Goal: Unclear

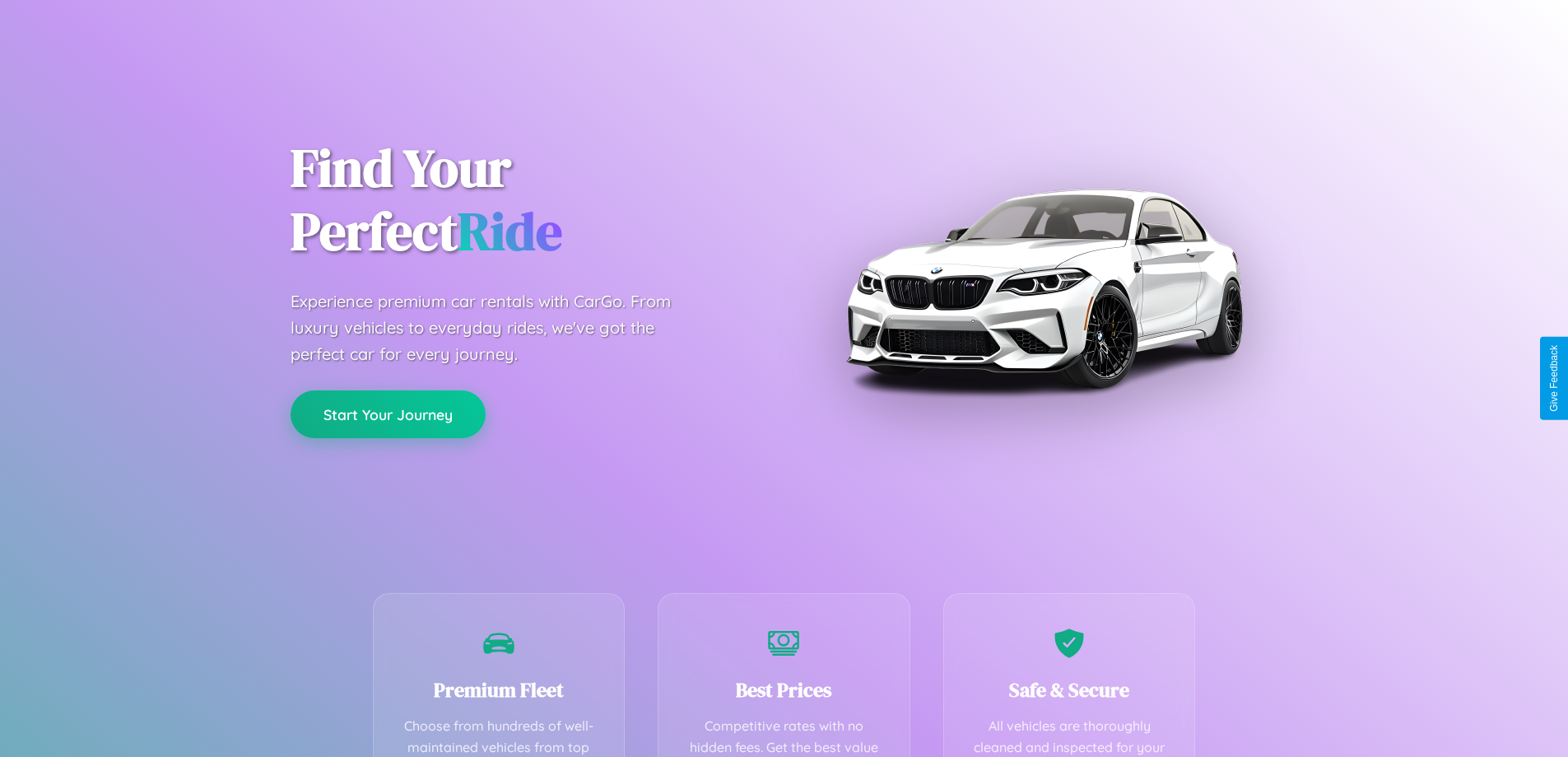
click at [388, 414] on button "Start Your Journey" at bounding box center [388, 414] width 195 height 48
click at [388, 413] on button "Start Your Journey" at bounding box center [388, 414] width 195 height 48
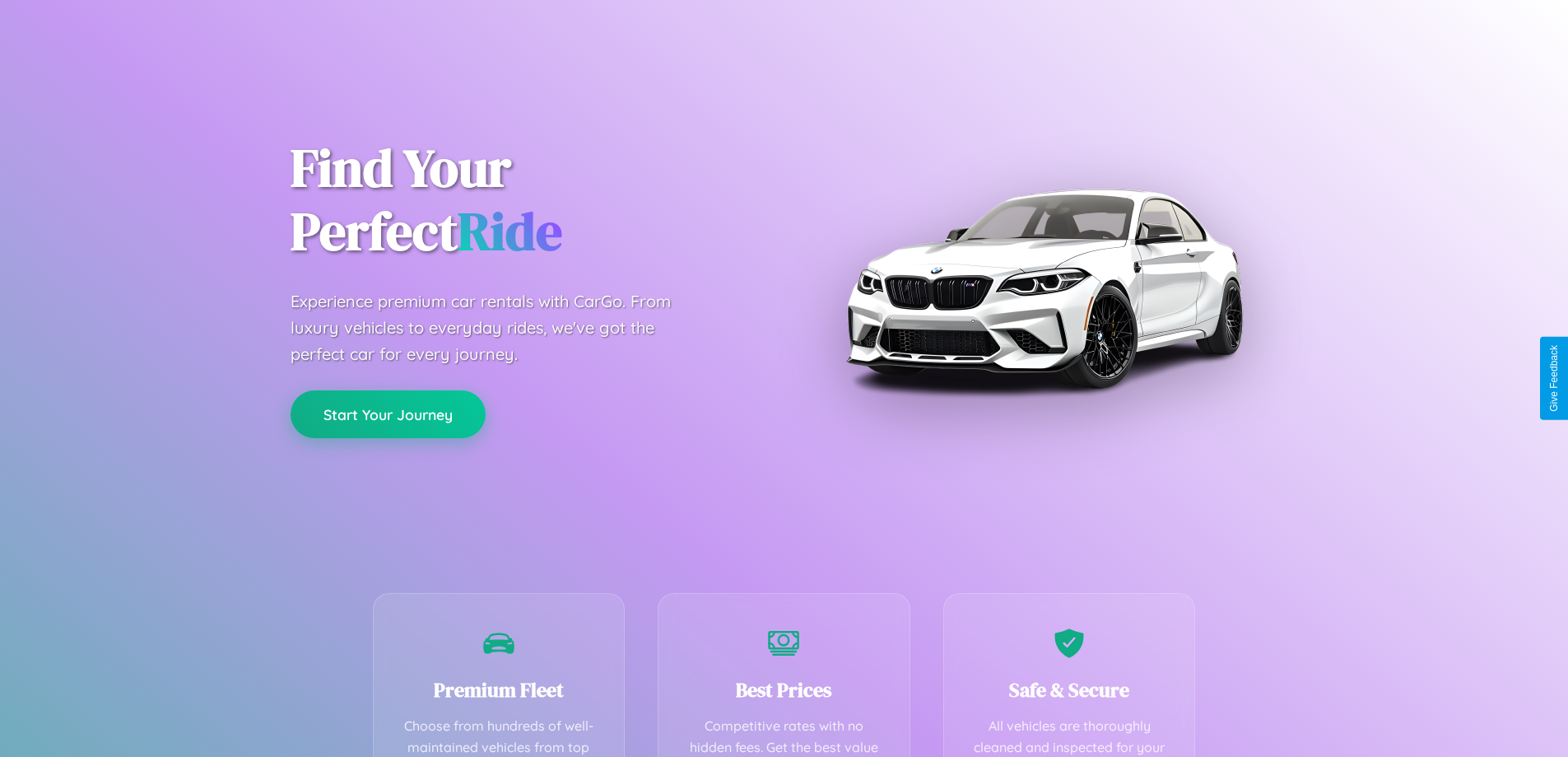
click at [388, 413] on button "Start Your Journey" at bounding box center [388, 414] width 195 height 48
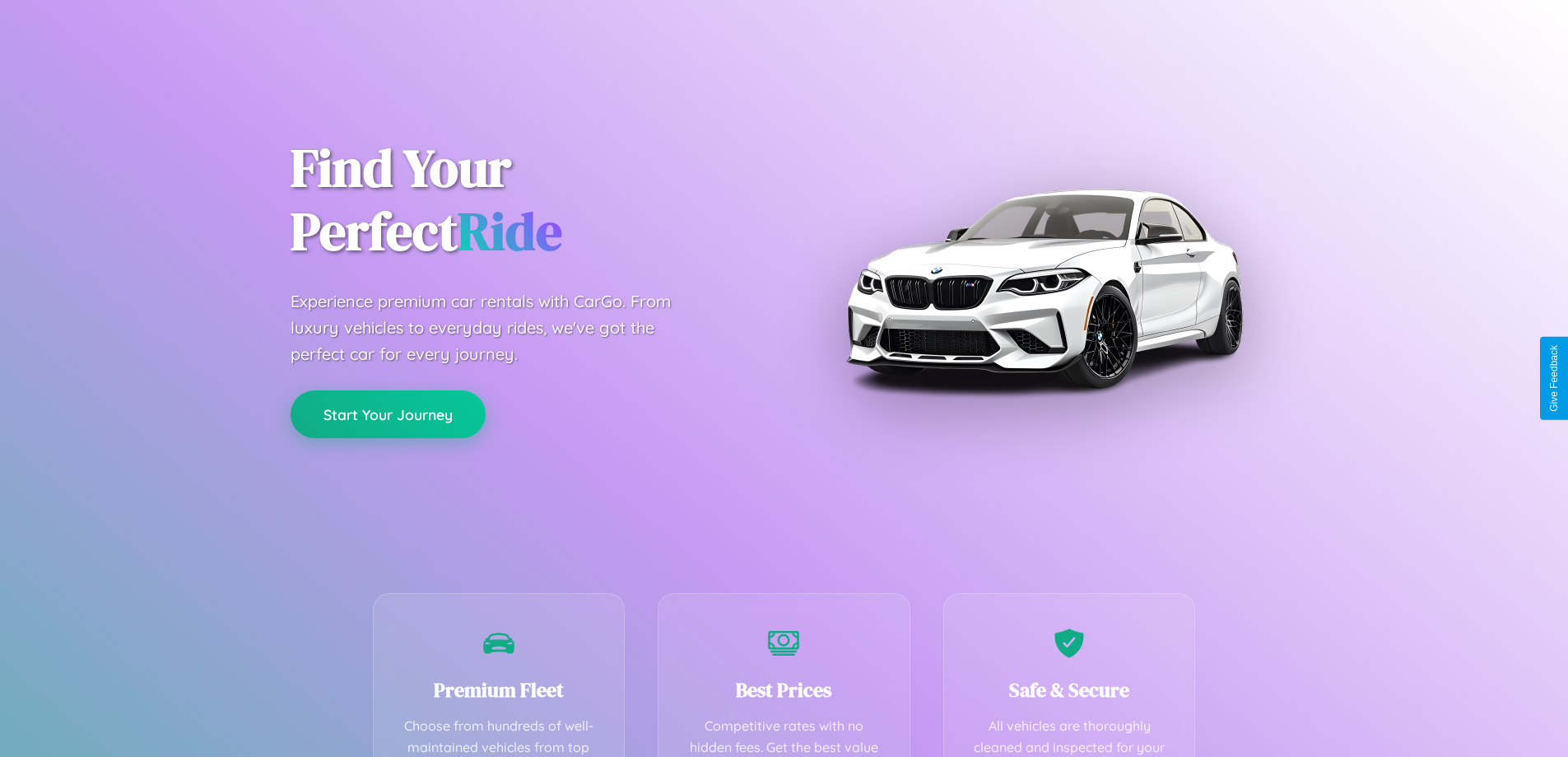
click at [388, 413] on button "Start Your Journey" at bounding box center [388, 414] width 195 height 48
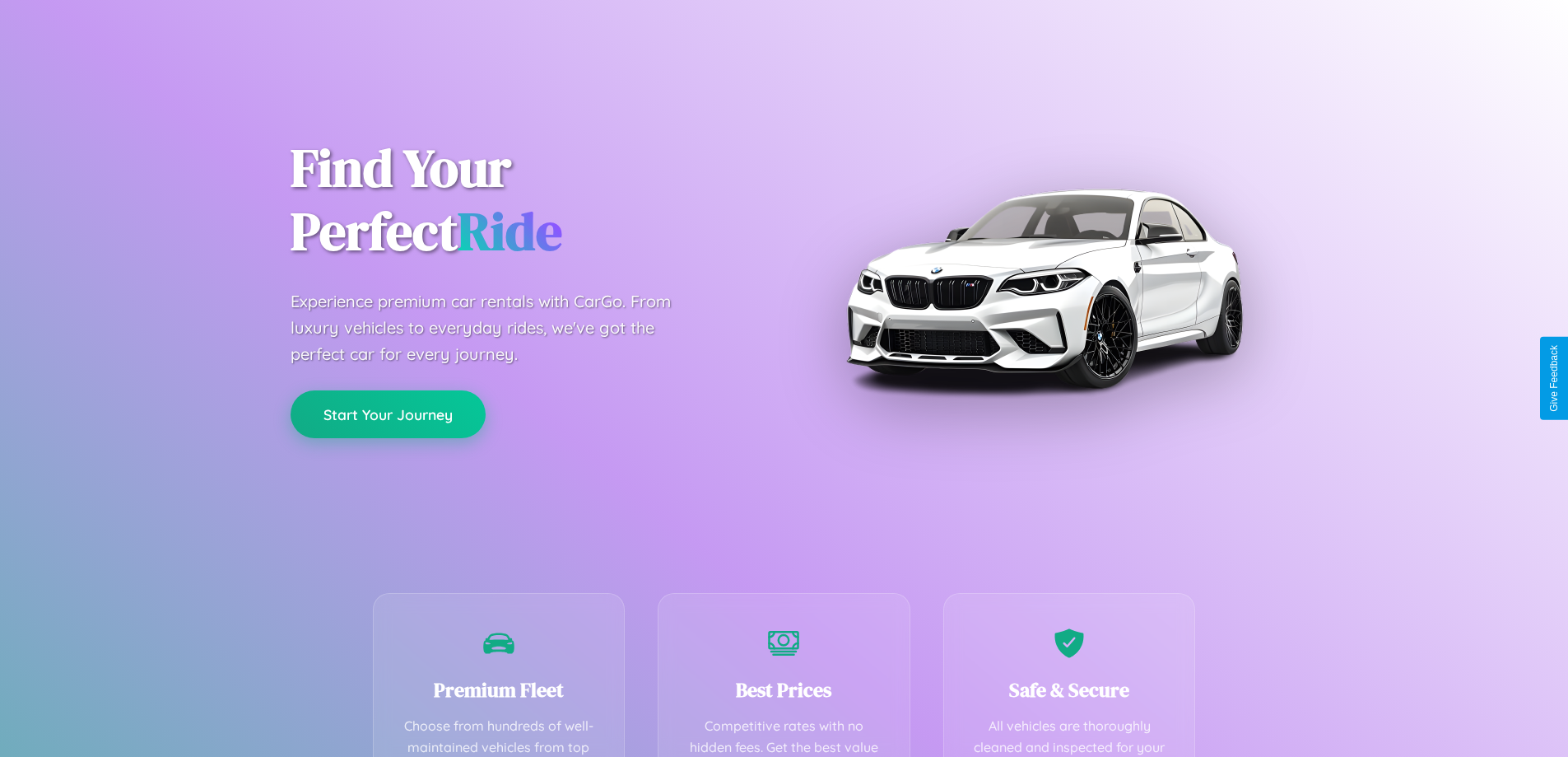
click at [388, 413] on button "Start Your Journey" at bounding box center [388, 414] width 195 height 48
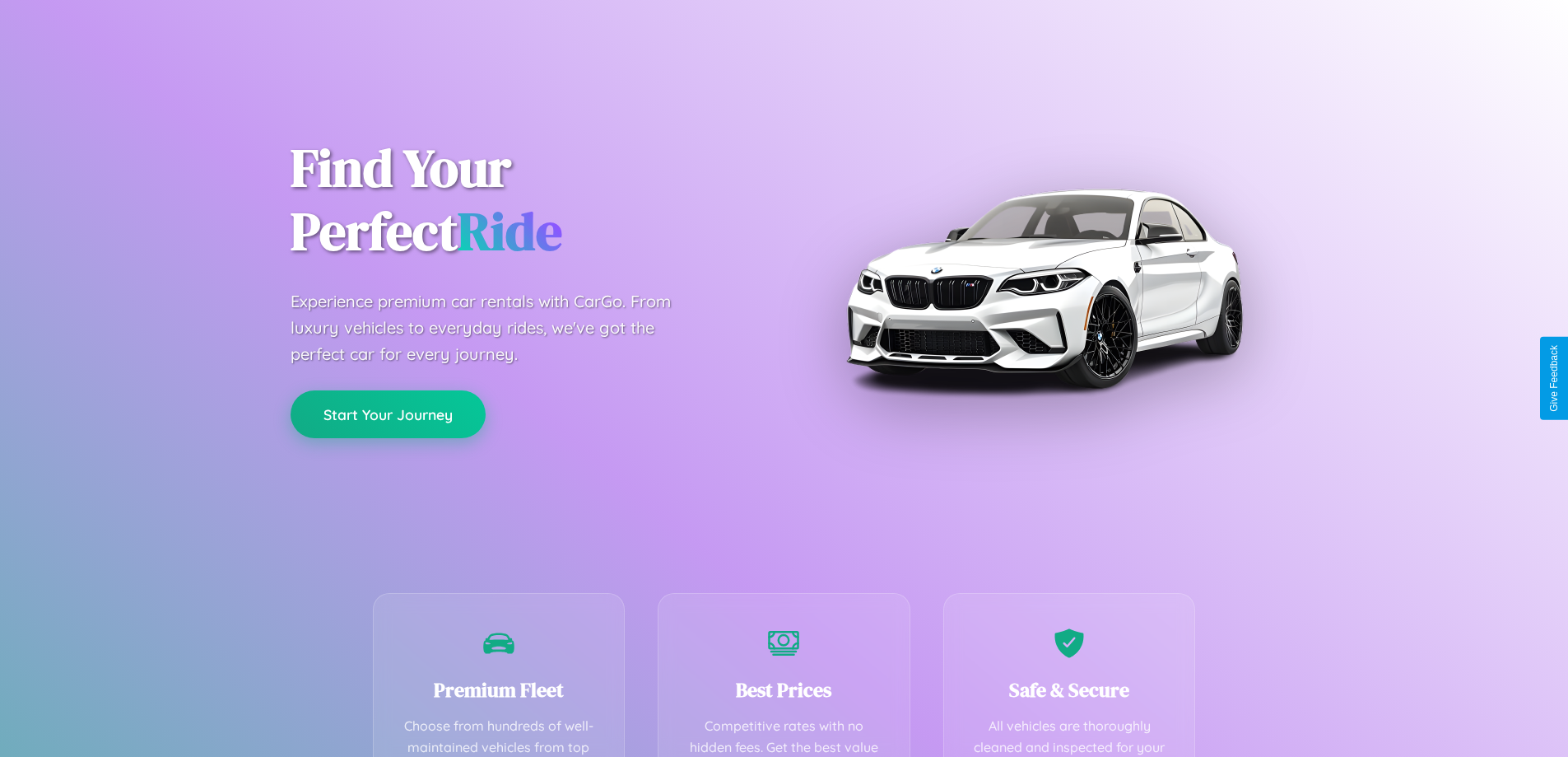
click at [388, 413] on button "Start Your Journey" at bounding box center [388, 414] width 195 height 48
